Goal: Manage account settings

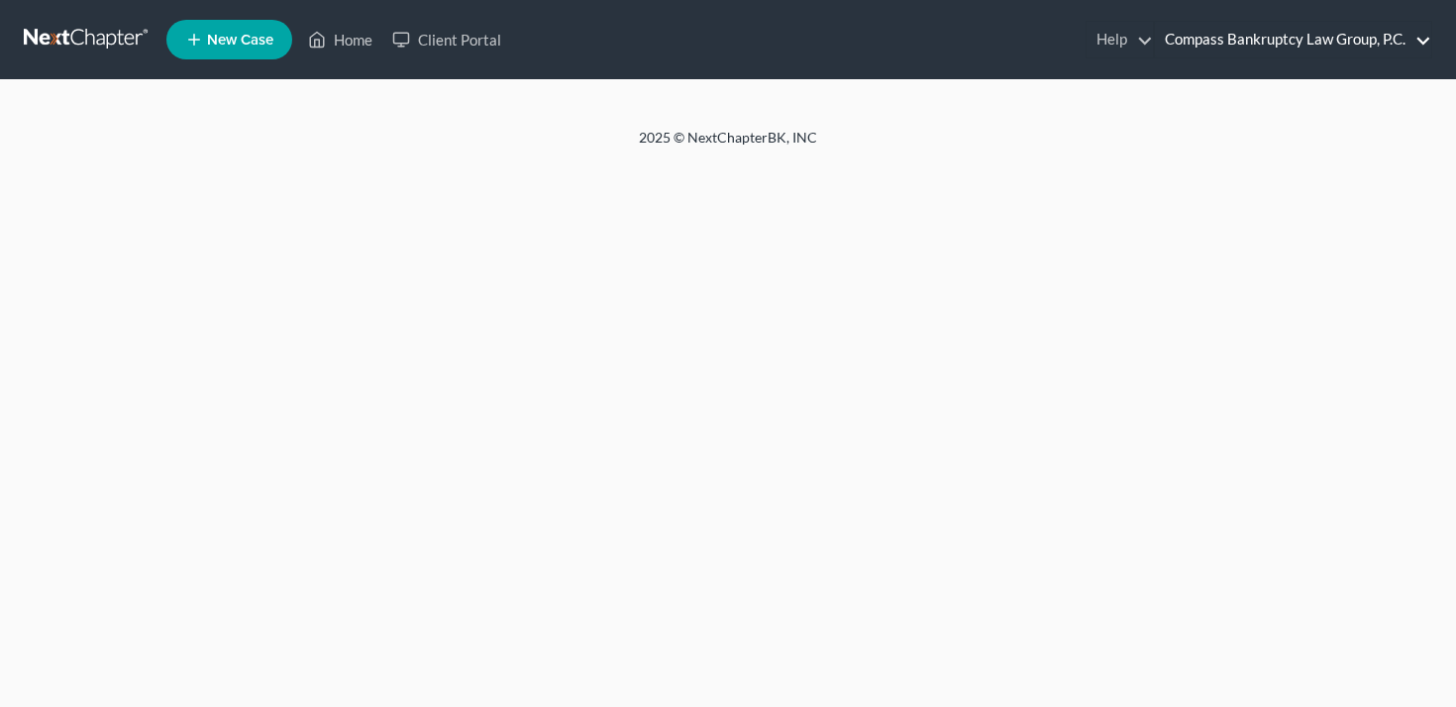
click at [1355, 50] on link "Compass Bankruptcy Law Group, P.C." at bounding box center [1293, 40] width 276 height 36
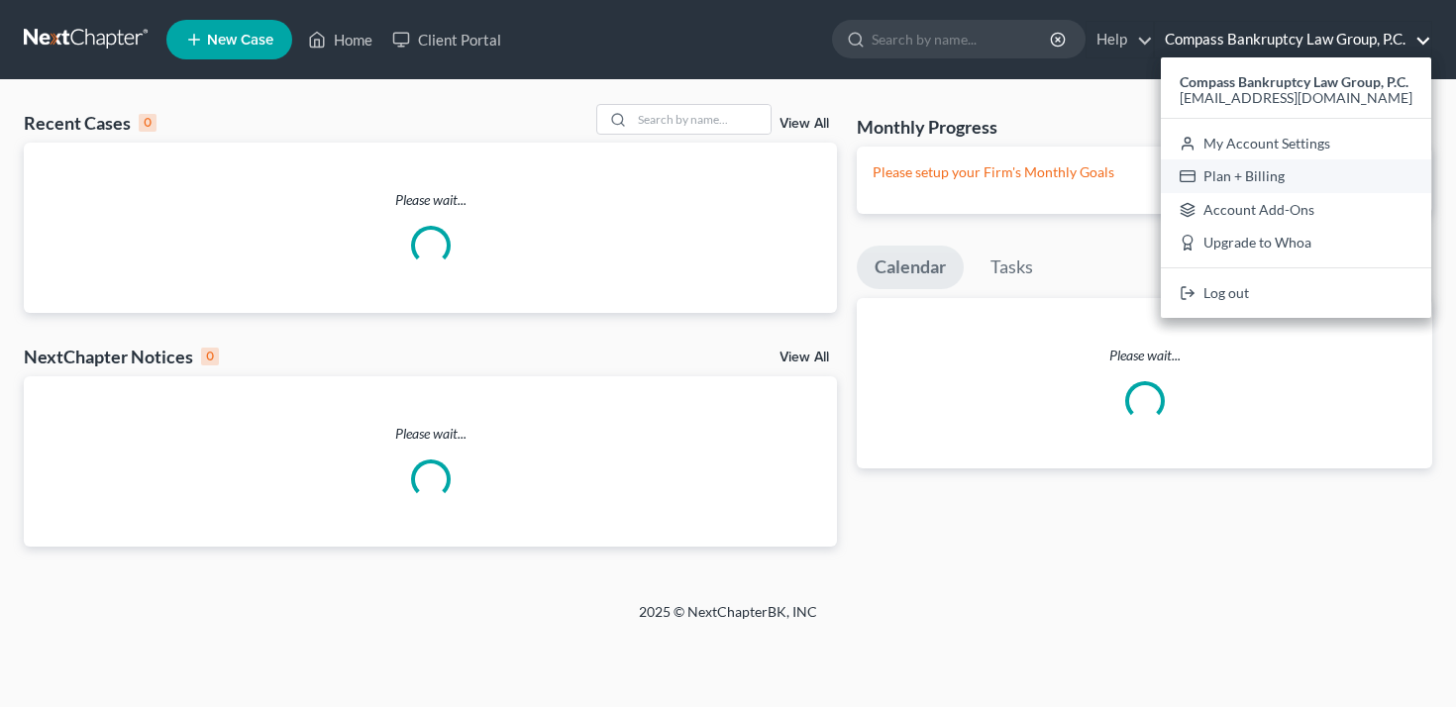
click at [1335, 169] on link "Plan + Billing" at bounding box center [1296, 176] width 270 height 34
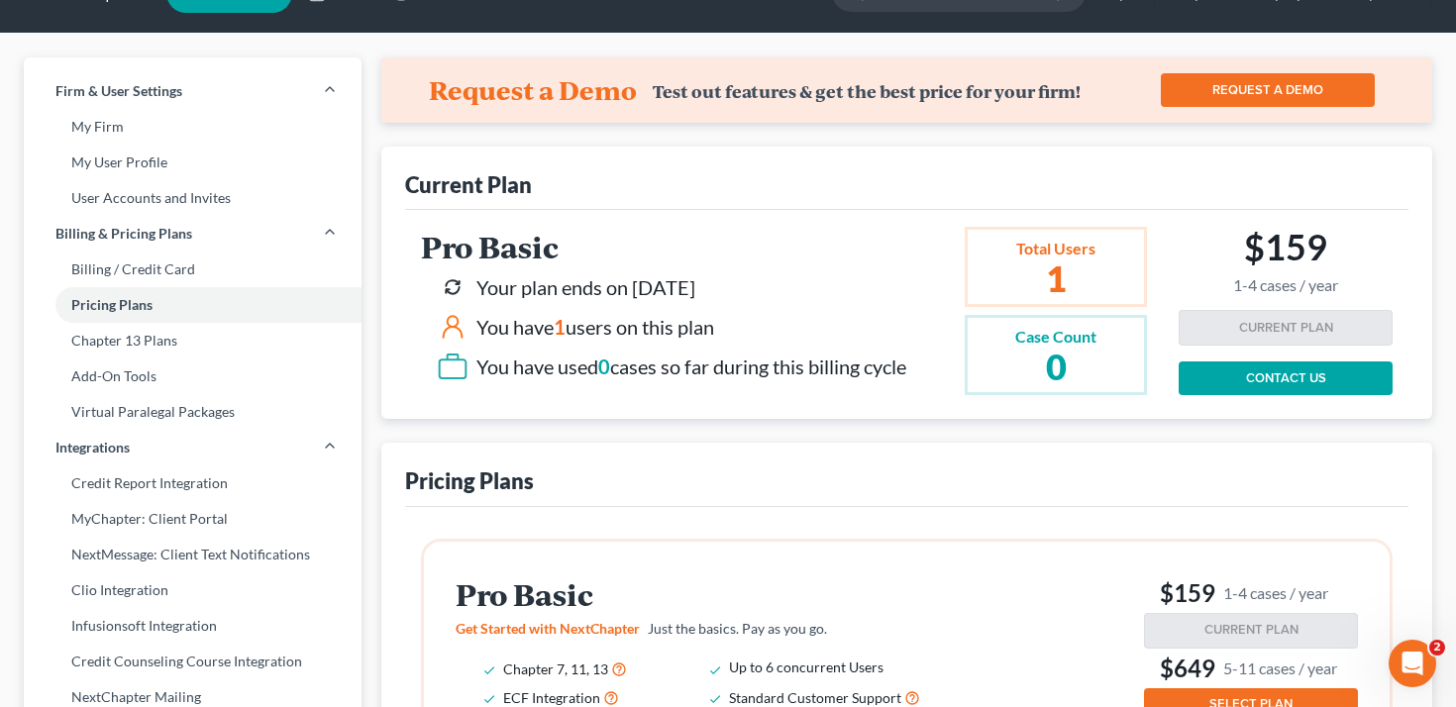
scroll to position [11, 0]
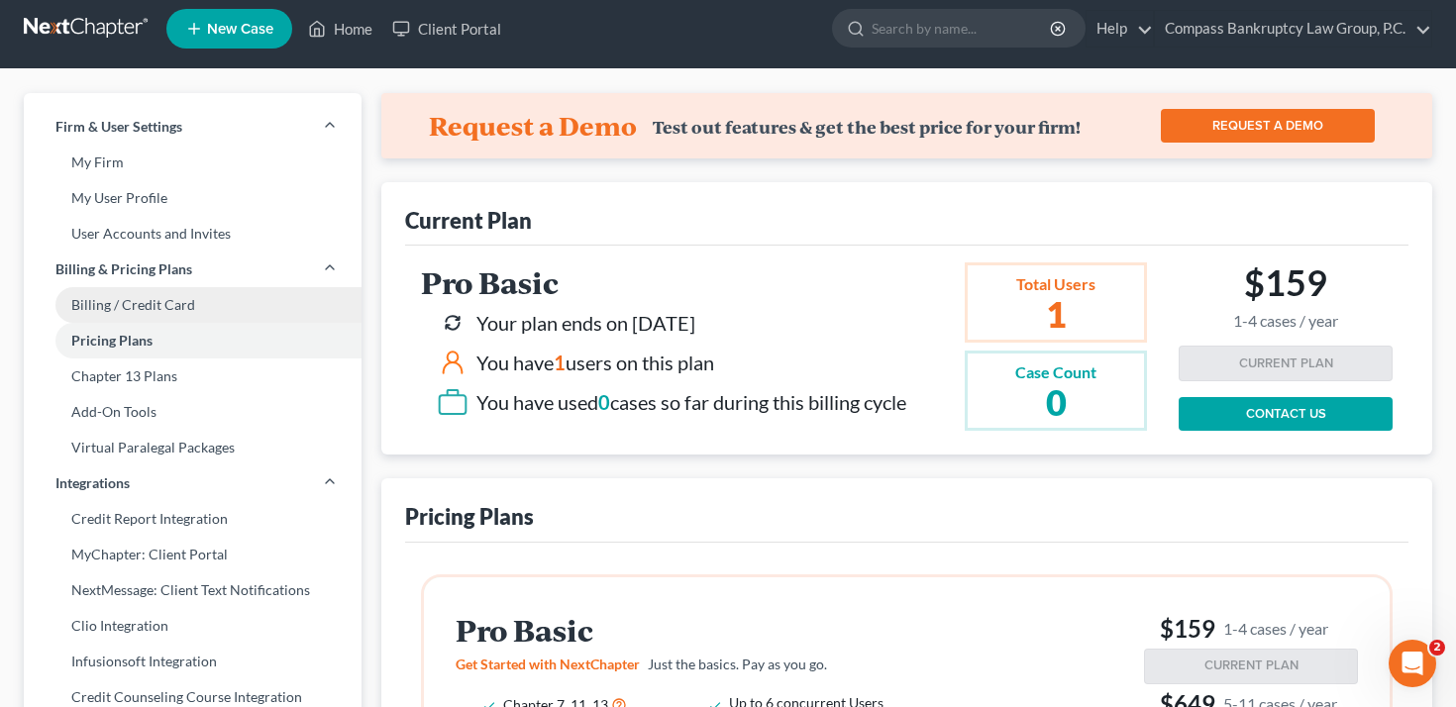
click at [203, 298] on link "Billing / Credit Card" at bounding box center [193, 305] width 338 height 36
select select "4"
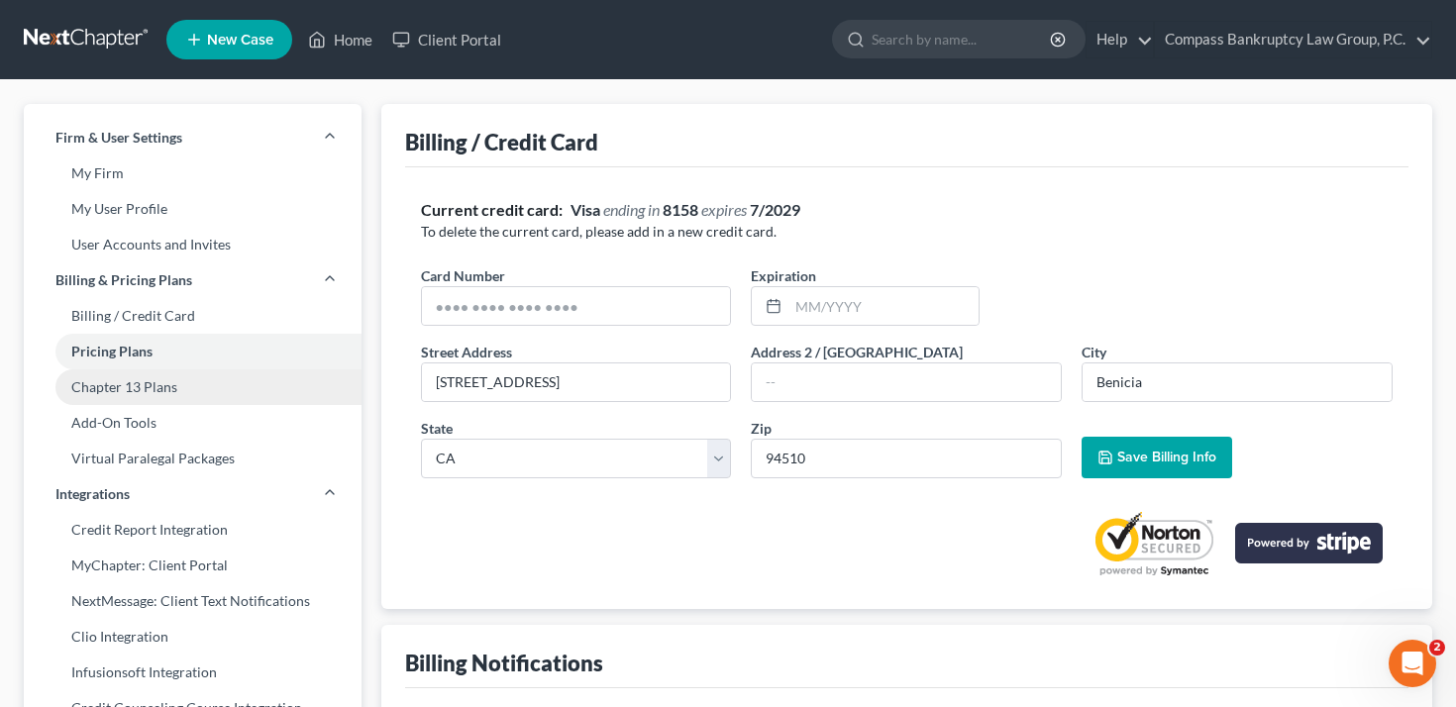
click at [217, 399] on link "Chapter 13 Plans" at bounding box center [193, 387] width 338 height 36
